Goal: Complete application form: Complete application form

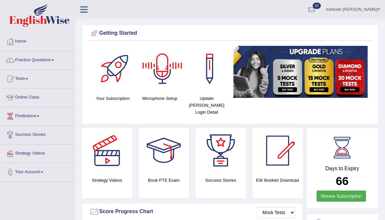
click at [342, 10] on link "kehinde dorcas obazuaye" at bounding box center [354, 8] width 64 height 17
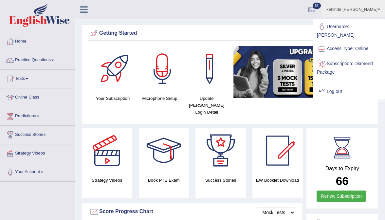
click at [331, 84] on link "Log out" at bounding box center [349, 91] width 71 height 15
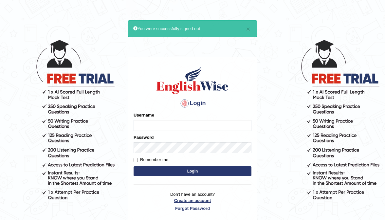
click at [202, 199] on link "Create an account" at bounding box center [193, 200] width 118 height 6
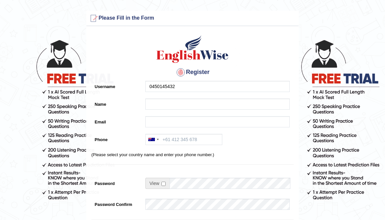
type input "0450145432"
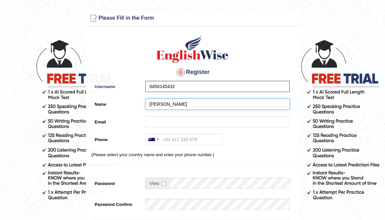
type input "[PERSON_NAME]"
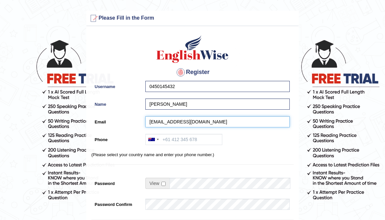
type input "Fachrialijr@gmail.com"
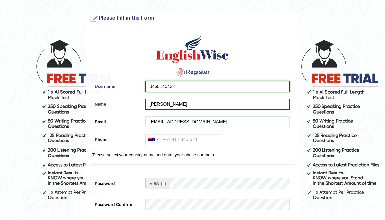
click at [181, 87] on input "0450145432" at bounding box center [217, 86] width 144 height 11
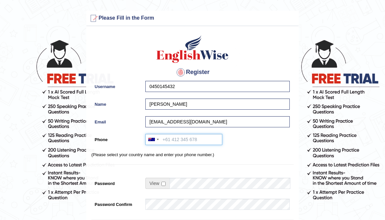
paste input "0450145432"
type input "0450145432"
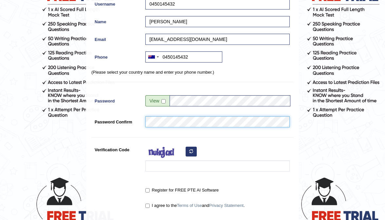
scroll to position [83, 0]
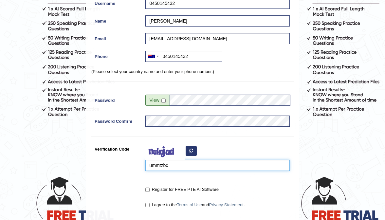
type input "ummtzbc"
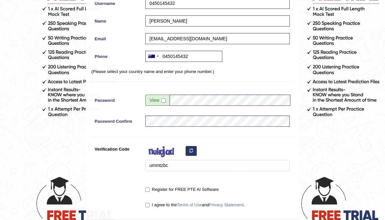
click at [148, 190] on input "Register for FREE PTE AI Software" at bounding box center [147, 190] width 4 height 4
checkbox input "true"
click at [148, 208] on div "I agree to the Terms of Use and Privacy Statement ." at bounding box center [216, 205] width 148 height 12
click at [147, 203] on input "I agree to the Terms of Use and Privacy Statement ." at bounding box center [147, 205] width 4 height 4
checkbox input "true"
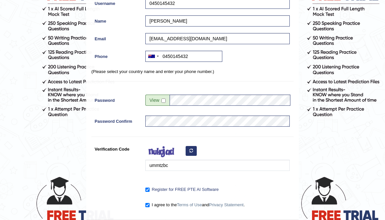
scroll to position [156, 0]
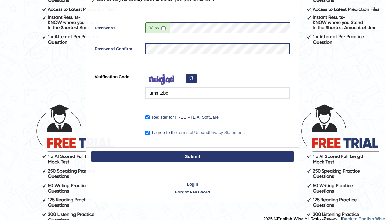
click at [173, 159] on button "Submit" at bounding box center [192, 156] width 202 height 11
type input "+61450145432"
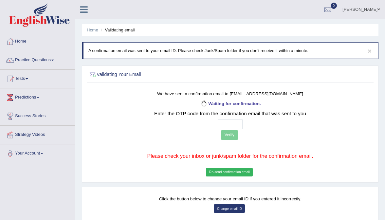
click at [221, 124] on input "text" at bounding box center [230, 124] width 25 height 9
type input "5 2 1 1"
click at [234, 131] on button "Verify" at bounding box center [229, 134] width 17 height 9
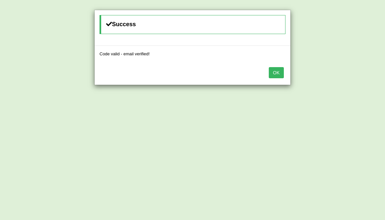
click at [276, 76] on button "OK" at bounding box center [276, 72] width 15 height 11
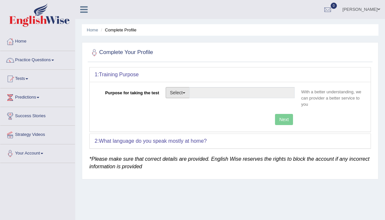
click at [179, 90] on button "Select" at bounding box center [178, 92] width 24 height 11
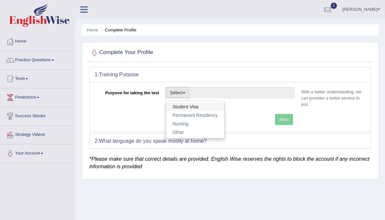
click at [190, 105] on link "Student Visa" at bounding box center [195, 106] width 58 height 9
type input "Student Visa"
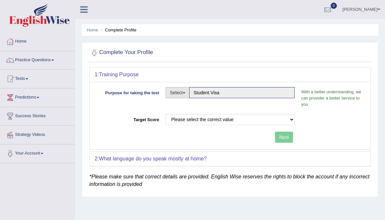
click at [179, 88] on button "Select" at bounding box center [178, 92] width 24 height 11
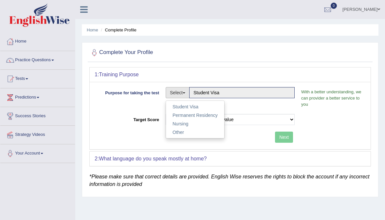
click at [225, 105] on div "Purpose for taking the test Select Student Visa Permanent Residency Nursing Oth…" at bounding box center [230, 99] width 271 height 24
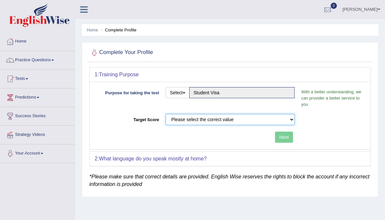
select select "50"
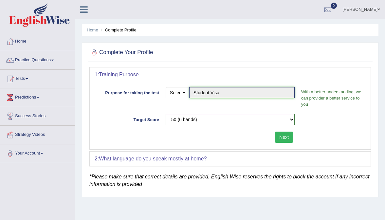
click at [211, 95] on input "Student Visa" at bounding box center [241, 92] width 105 height 11
click at [209, 89] on input "Student Visa" at bounding box center [241, 92] width 105 height 11
click at [207, 90] on input "Student Visa" at bounding box center [241, 92] width 105 height 11
click at [196, 97] on input "Student Visa" at bounding box center [241, 92] width 105 height 11
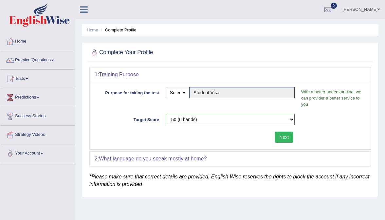
click at [196, 103] on div "Purpose for taking the test Select Student Visa Permanent Residency Nursing Oth…" at bounding box center [230, 99] width 271 height 24
click at [232, 93] on input "Student Visa" at bounding box center [241, 92] width 105 height 11
click at [277, 109] on div "Purpose for taking the test Select Student Visa Permanent Residency Nursing Oth…" at bounding box center [230, 115] width 281 height 67
click at [292, 134] on button "Next" at bounding box center [284, 137] width 18 height 11
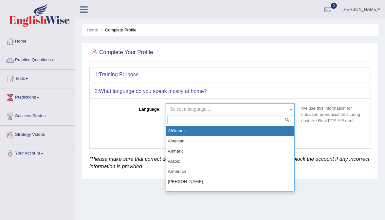
click at [247, 110] on span "Select a language ..." at bounding box center [228, 109] width 117 height 7
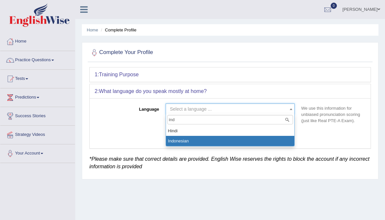
type input "ind"
select select "Indonesian"
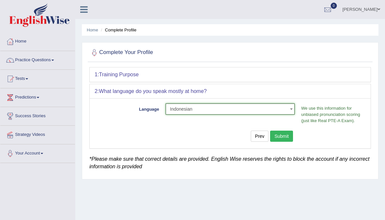
click at [282, 135] on button "Submit" at bounding box center [281, 136] width 23 height 11
